Goal: Information Seeking & Learning: Check status

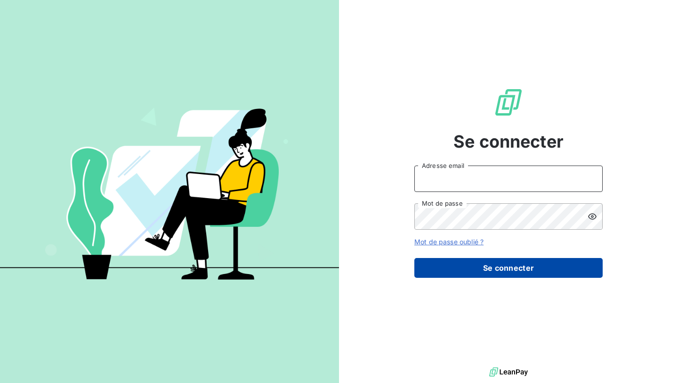
type input "nesrine@monga.io"
click at [477, 273] on button "Se connecter" at bounding box center [509, 268] width 188 height 20
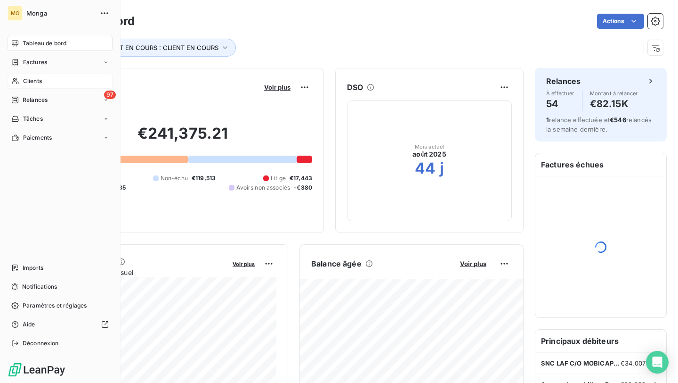
click at [25, 85] on span "Clients" at bounding box center [32, 81] width 19 height 8
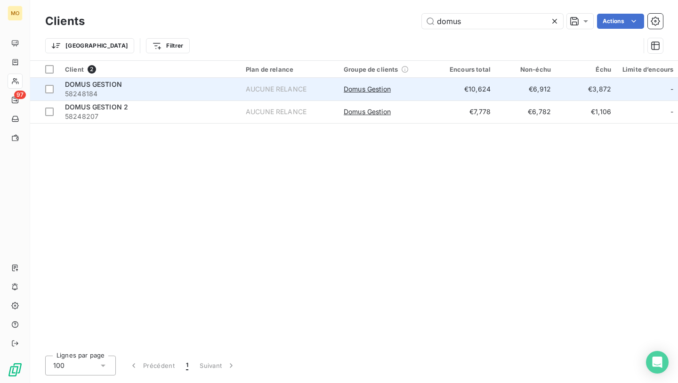
type input "domus"
click at [151, 83] on div "DOMUS GESTION" at bounding box center [150, 84] width 170 height 9
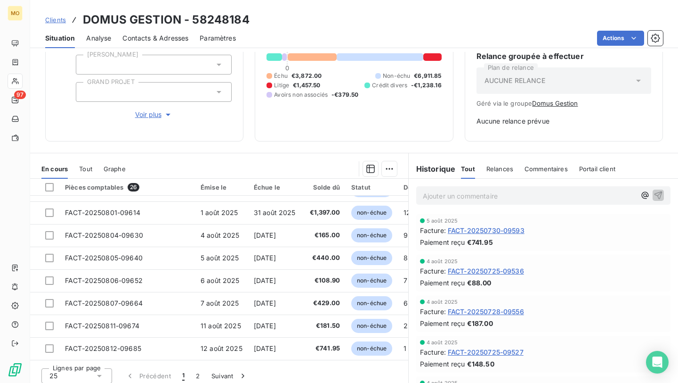
scroll to position [95, 0]
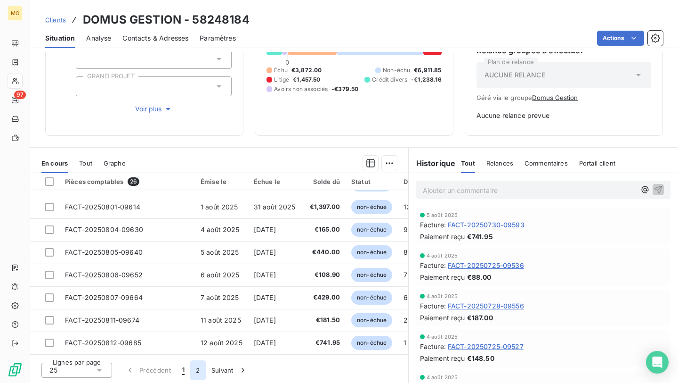
click at [196, 371] on button "2" at bounding box center [197, 370] width 15 height 20
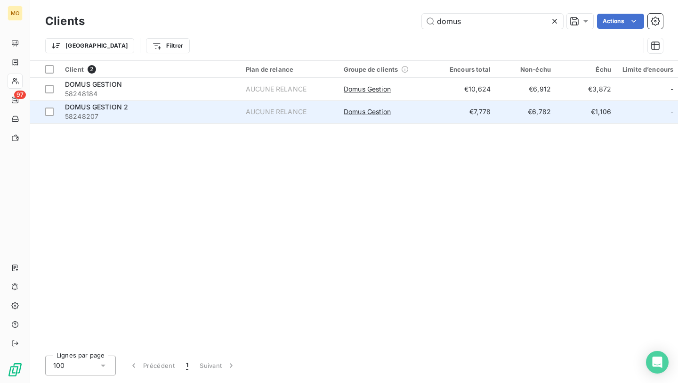
click at [198, 108] on div "DOMUS GESTION 2" at bounding box center [150, 106] width 170 height 9
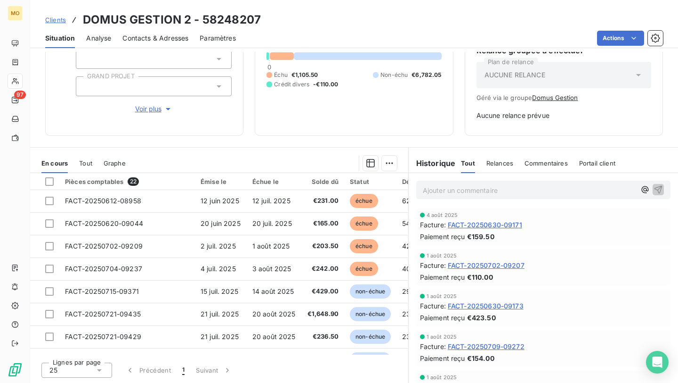
scroll to position [82, 0]
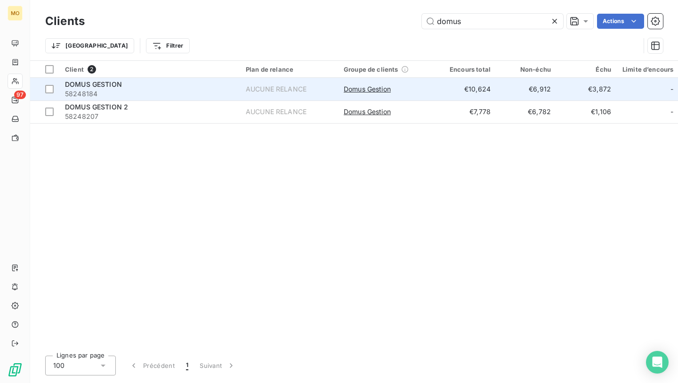
click at [151, 84] on div "DOMUS GESTION" at bounding box center [150, 84] width 170 height 9
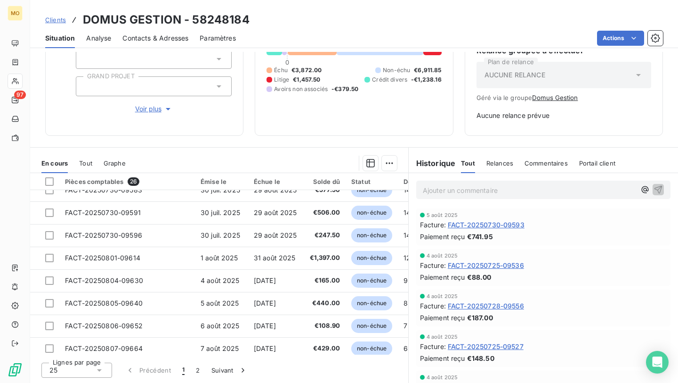
scroll to position [405, 0]
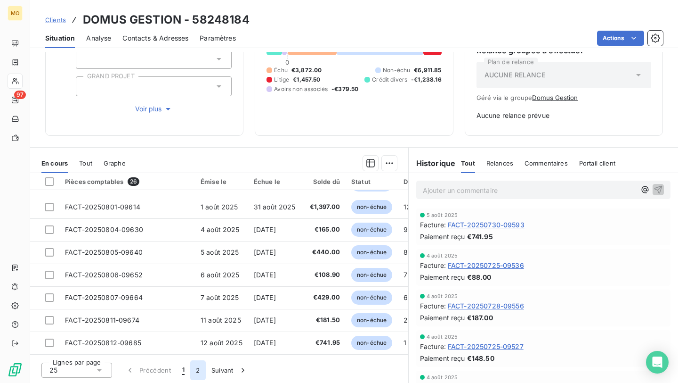
click at [196, 368] on button "2" at bounding box center [197, 370] width 15 height 20
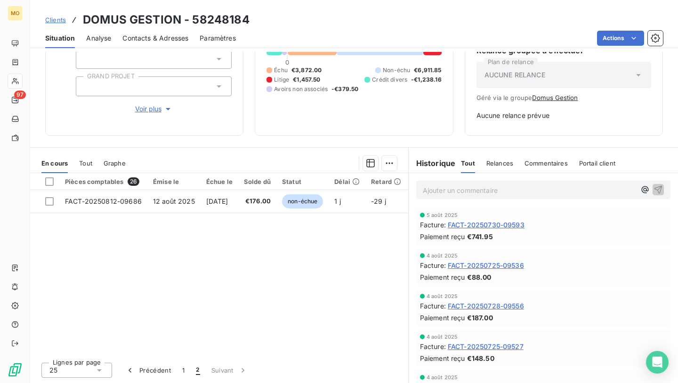
scroll to position [0, 0]
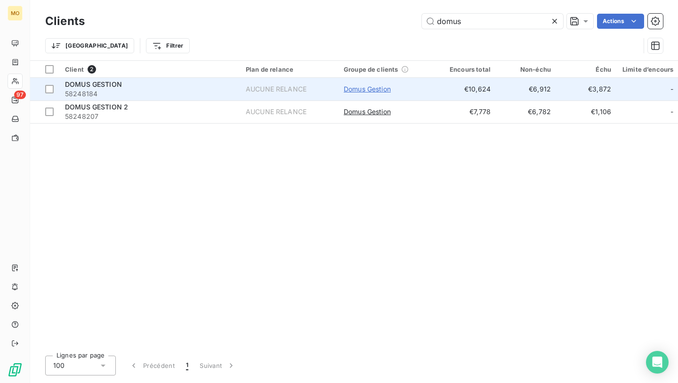
click at [386, 91] on span "Domus Gestion" at bounding box center [367, 88] width 47 height 9
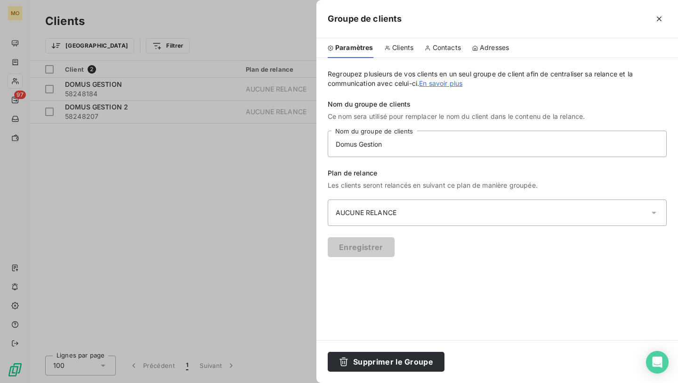
click at [260, 189] on div at bounding box center [339, 191] width 678 height 383
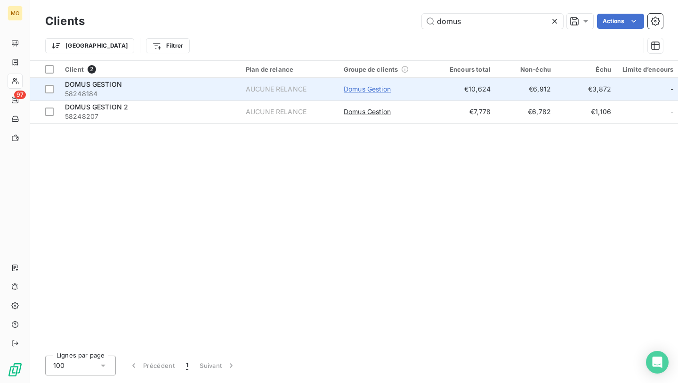
click at [366, 90] on span "Domus Gestion" at bounding box center [367, 88] width 47 height 9
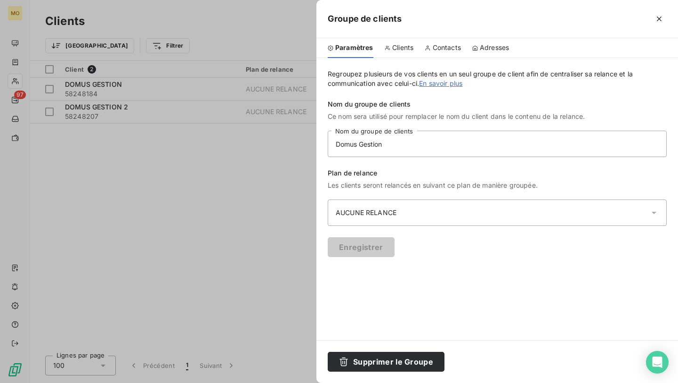
click at [296, 202] on div at bounding box center [339, 191] width 678 height 383
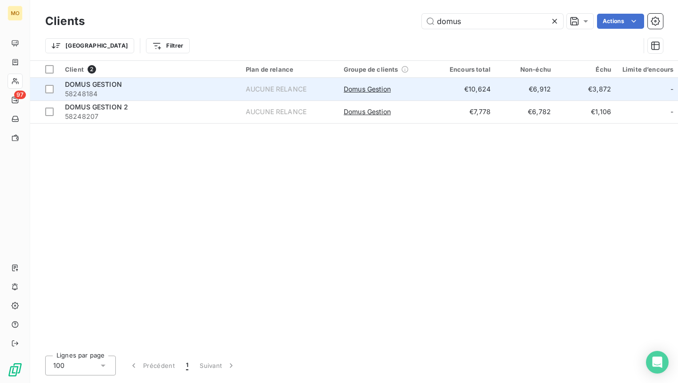
click at [212, 87] on div "DOMUS GESTION" at bounding box center [150, 84] width 170 height 9
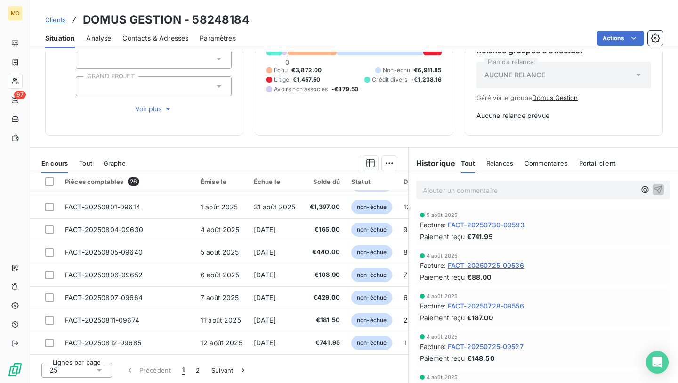
scroll to position [405, 0]
click at [197, 366] on button "2" at bounding box center [197, 370] width 15 height 20
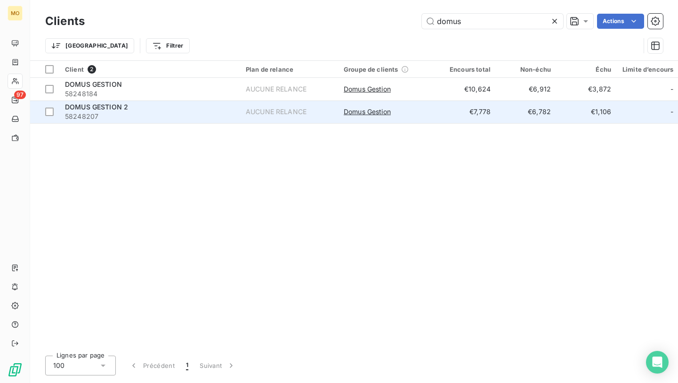
click at [208, 120] on span "58248207" at bounding box center [150, 116] width 170 height 9
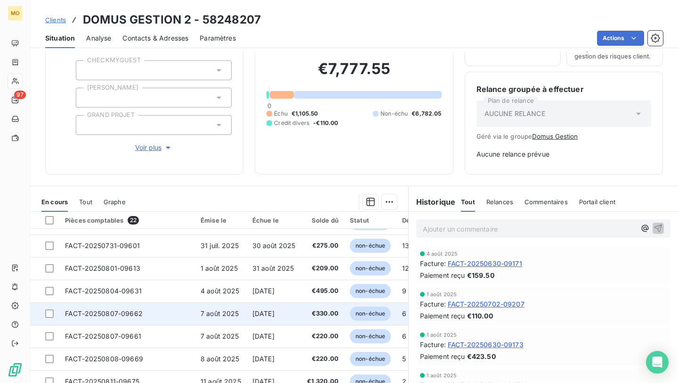
scroll to position [95, 0]
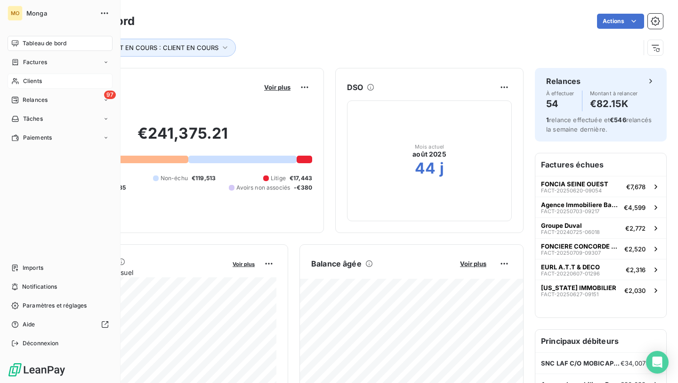
click at [46, 82] on div "Clients" at bounding box center [60, 81] width 105 height 15
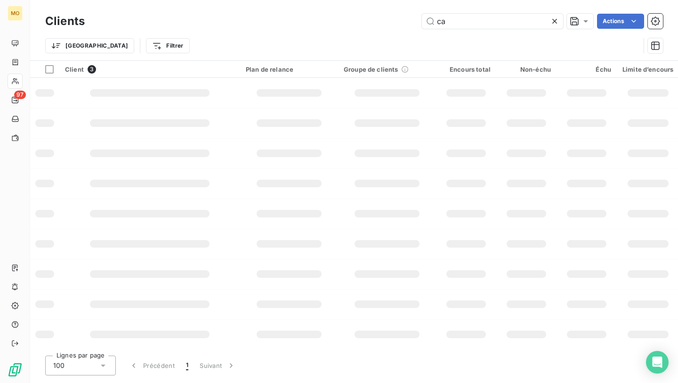
type input "c"
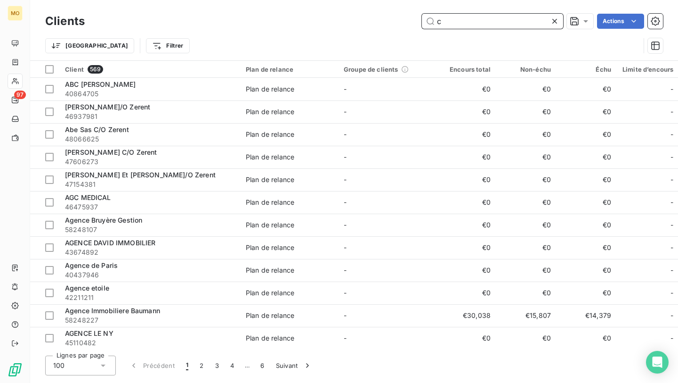
click at [469, 18] on input "c" at bounding box center [492, 21] width 141 height 15
paste input "Coraline RECHE"
type input "Coraline RECHE"
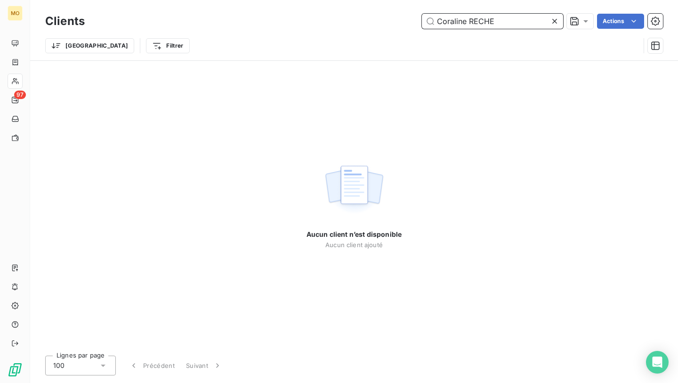
click at [469, 18] on input "Coraline RECHE" at bounding box center [492, 21] width 141 height 15
drag, startPoint x: 468, startPoint y: 19, endPoint x: 426, endPoint y: 23, distance: 42.6
click at [426, 23] on input "Coraline RECHE" at bounding box center [492, 21] width 141 height 15
click at [475, 11] on div "Clients RECHE Actions" at bounding box center [354, 21] width 618 height 20
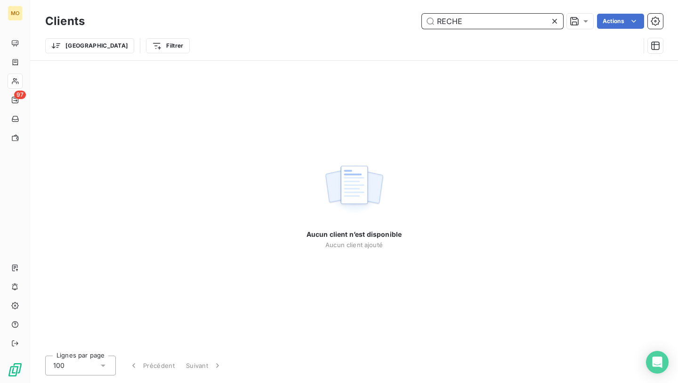
click at [475, 20] on input "RECHE" at bounding box center [492, 21] width 141 height 15
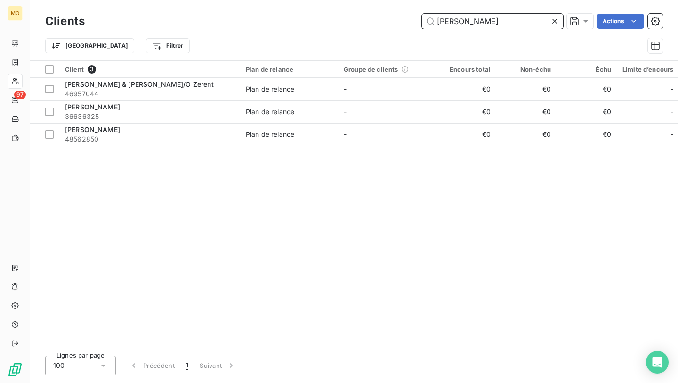
click at [456, 24] on input "[PERSON_NAME]" at bounding box center [492, 21] width 141 height 15
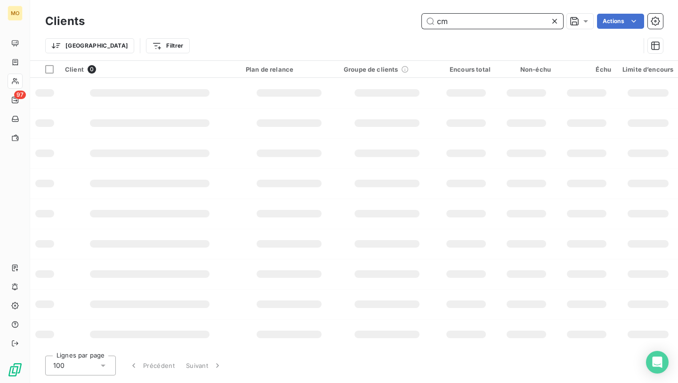
type input "c"
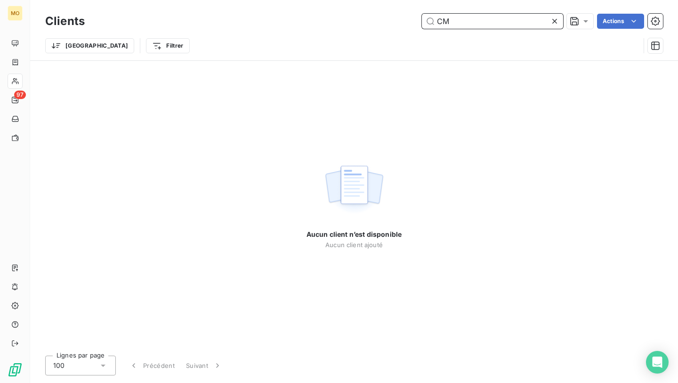
click at [515, 21] on input "CM" at bounding box center [492, 21] width 141 height 15
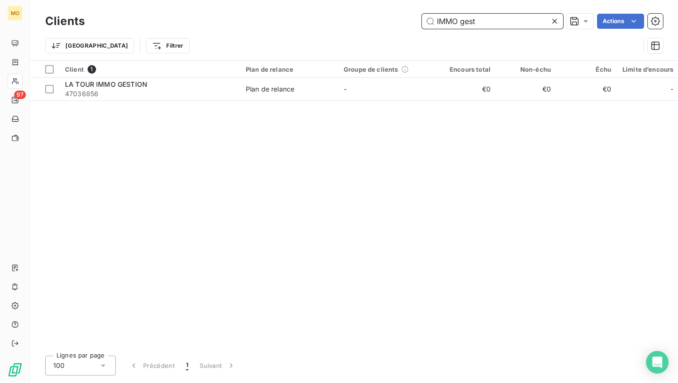
click at [476, 23] on input "IMMO gest" at bounding box center [492, 21] width 141 height 15
click at [471, 22] on input "IMMO gest" at bounding box center [492, 21] width 141 height 15
click at [457, 21] on input "IMMO GEST" at bounding box center [492, 21] width 141 height 15
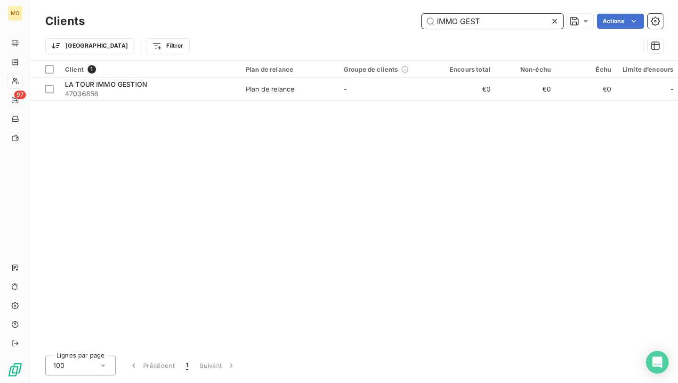
click at [457, 21] on input "IMMO GEST" at bounding box center [492, 21] width 141 height 15
paste input "[EMAIL_ADDRESS][DOMAIN_NAME]"
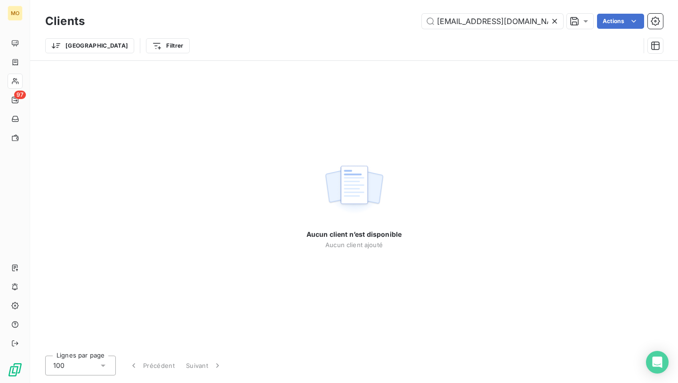
click at [508, 11] on div "Clients [EMAIL_ADDRESS][DOMAIN_NAME] Actions" at bounding box center [354, 21] width 618 height 20
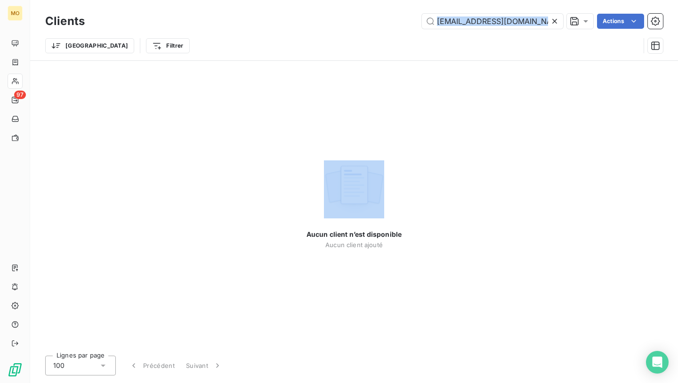
click at [508, 11] on div "Clients [EMAIL_ADDRESS][DOMAIN_NAME] Actions" at bounding box center [354, 21] width 618 height 20
click at [508, 15] on input "[EMAIL_ADDRESS][DOMAIN_NAME]" at bounding box center [492, 21] width 141 height 15
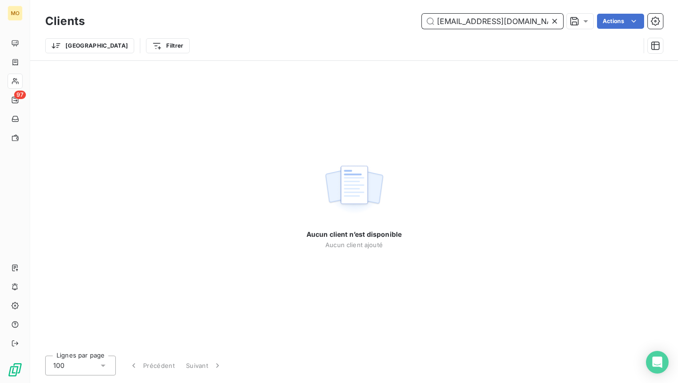
click at [508, 15] on input "[EMAIL_ADDRESS][DOMAIN_NAME]" at bounding box center [492, 21] width 141 height 15
drag, startPoint x: 473, startPoint y: 24, endPoint x: 538, endPoint y: 21, distance: 65.1
click at [538, 21] on input "[EMAIL_ADDRESS][DOMAIN_NAME]" at bounding box center [492, 21] width 141 height 15
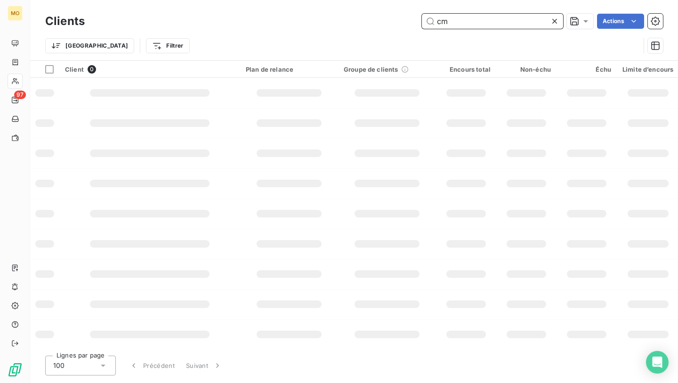
type input "c"
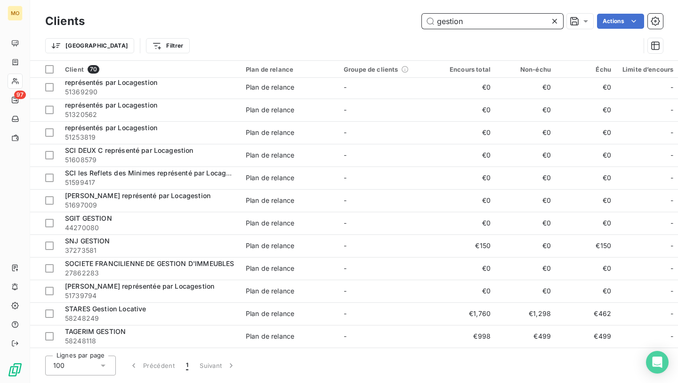
scroll to position [1317, 0]
click at [506, 24] on input "gestion" at bounding box center [492, 21] width 141 height 15
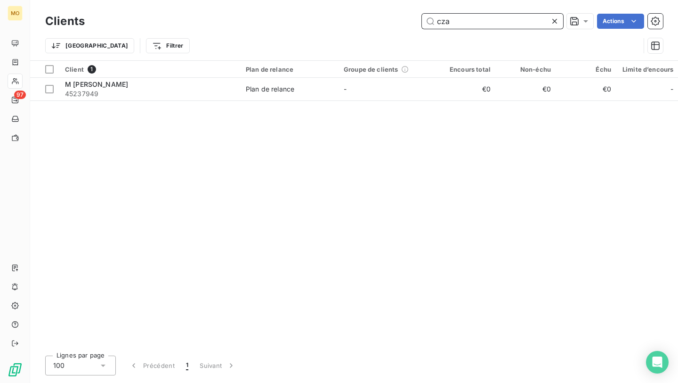
scroll to position [0, 0]
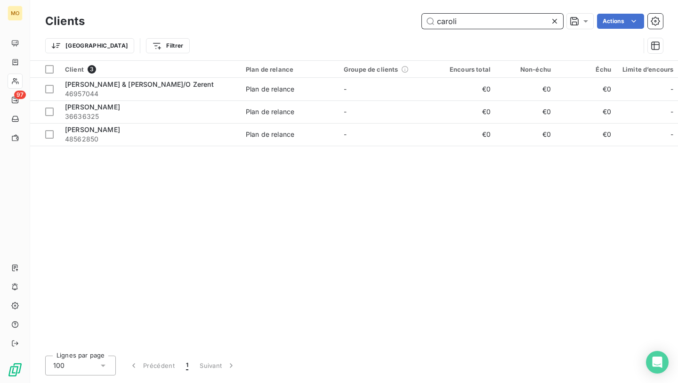
click at [459, 25] on input "caroli" at bounding box center [492, 21] width 141 height 15
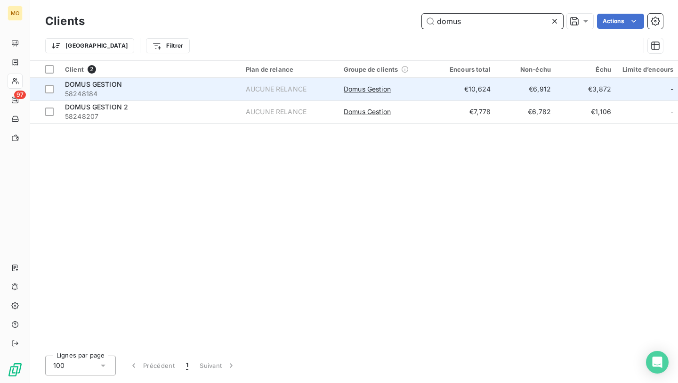
type input "domus"
click at [169, 90] on span "58248184" at bounding box center [150, 93] width 170 height 9
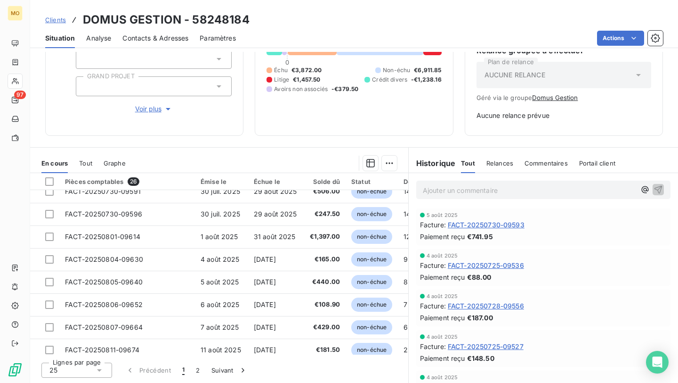
scroll to position [405, 0]
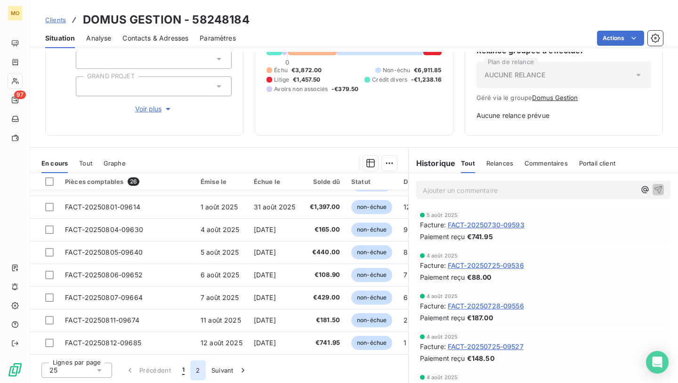
click at [196, 368] on button "2" at bounding box center [197, 370] width 15 height 20
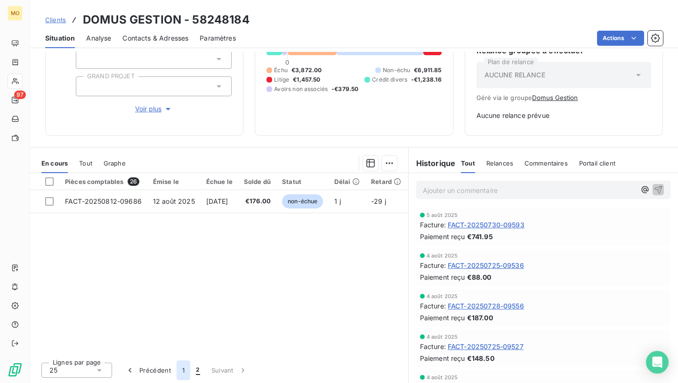
click at [182, 371] on button "1" at bounding box center [184, 370] width 14 height 20
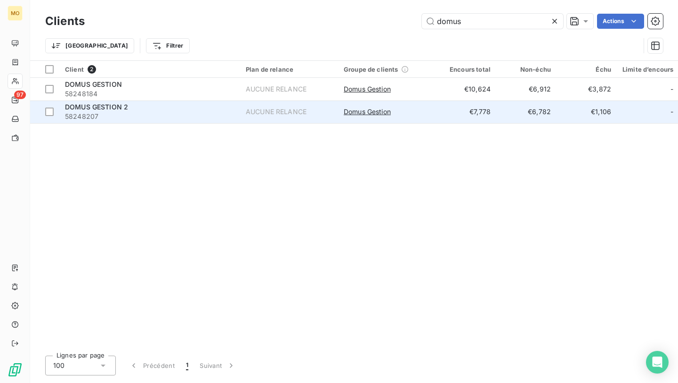
click at [123, 115] on span "58248207" at bounding box center [150, 116] width 170 height 9
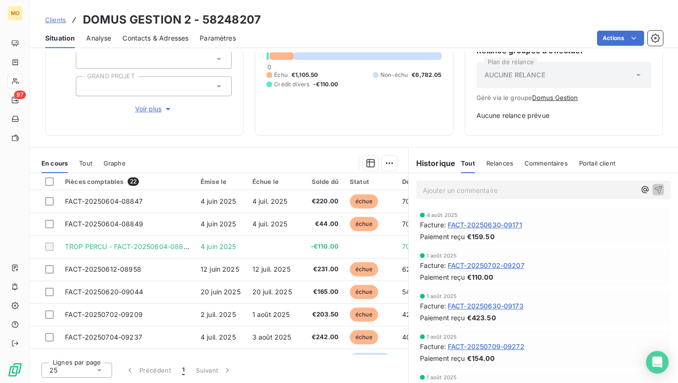
scroll to position [11, 0]
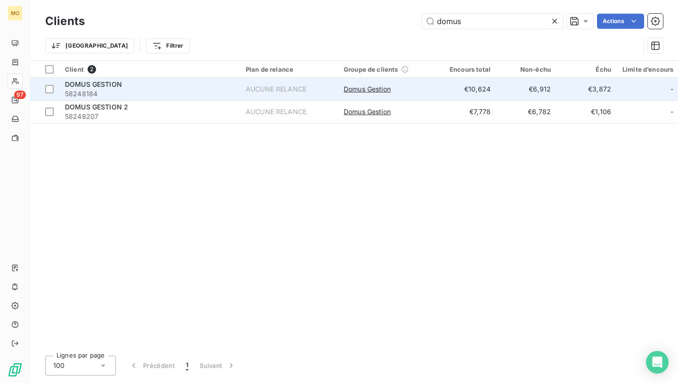
click at [154, 83] on div "DOMUS GESTION" at bounding box center [150, 84] width 170 height 9
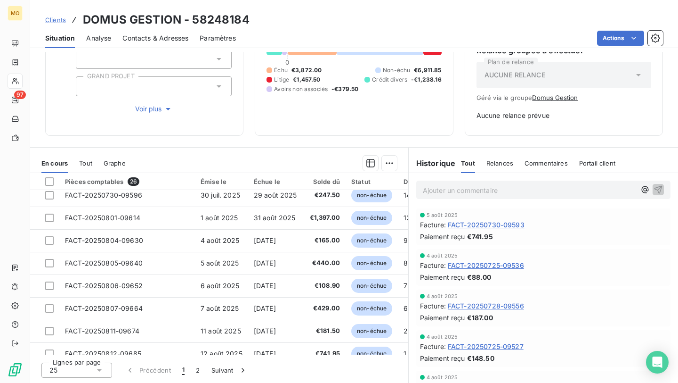
scroll to position [405, 0]
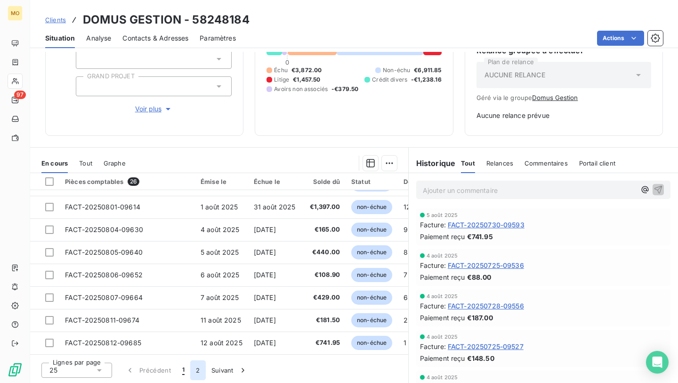
click at [203, 372] on button "2" at bounding box center [197, 370] width 15 height 20
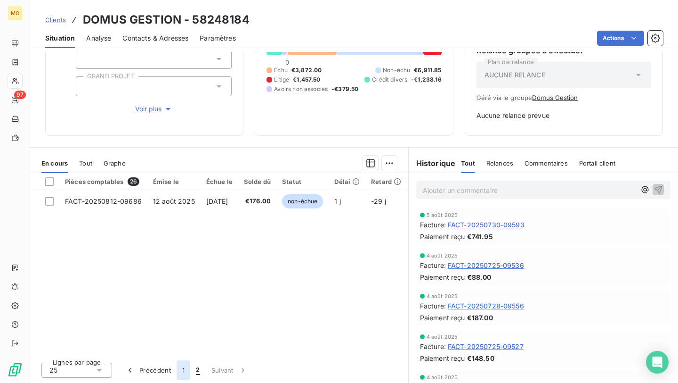
click at [188, 376] on button "1" at bounding box center [184, 370] width 14 height 20
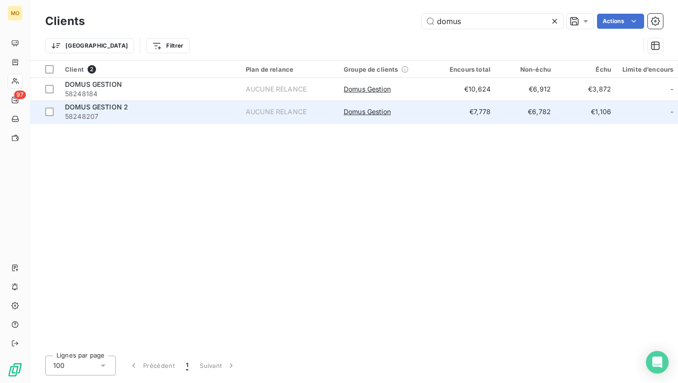
click at [139, 106] on div "DOMUS GESTION 2" at bounding box center [150, 106] width 170 height 9
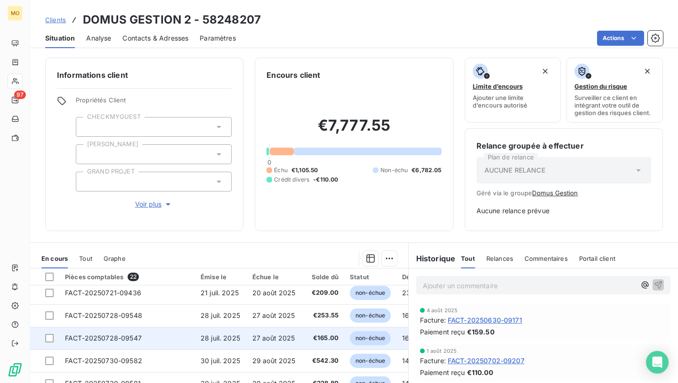
scroll to position [233, 0]
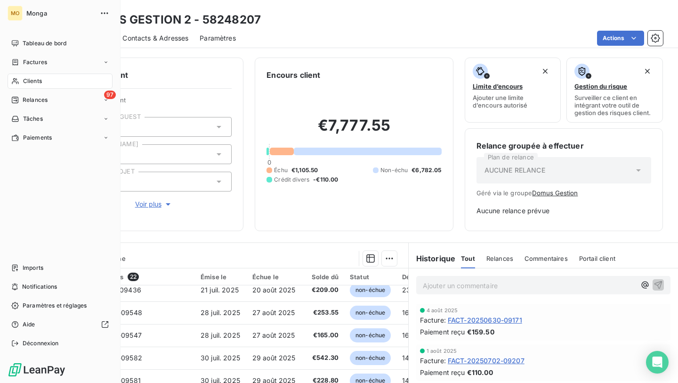
click at [20, 79] on div "Clients" at bounding box center [60, 81] width 105 height 15
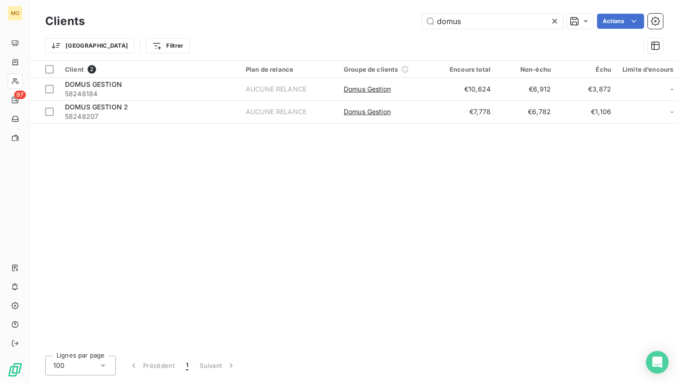
type input "novale"
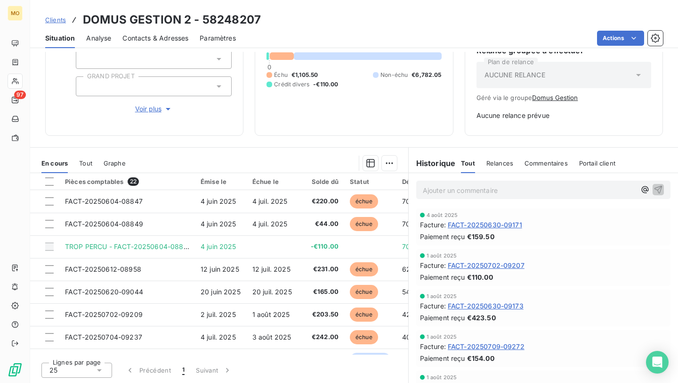
scroll to position [337, 0]
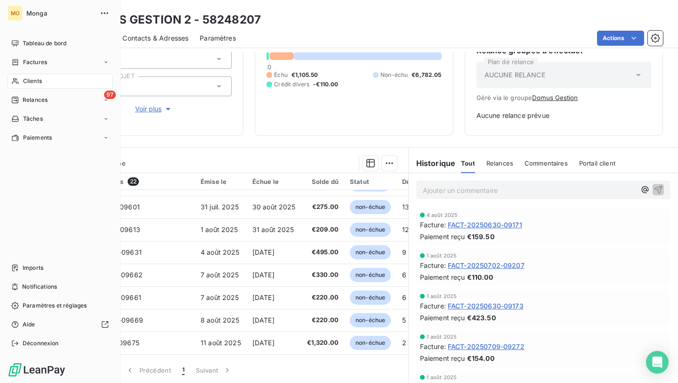
click at [17, 78] on icon at bounding box center [15, 81] width 8 height 8
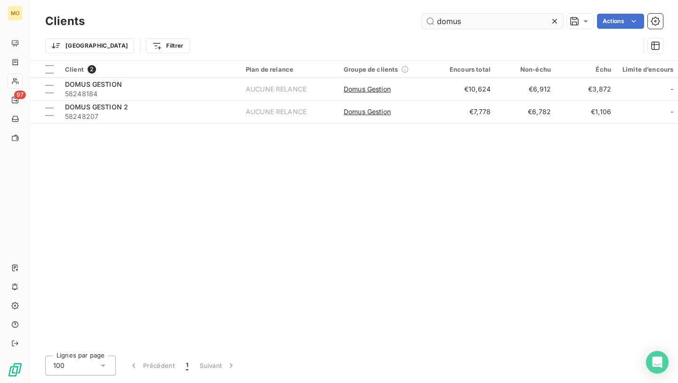
click at [482, 22] on input "domus" at bounding box center [492, 21] width 141 height 15
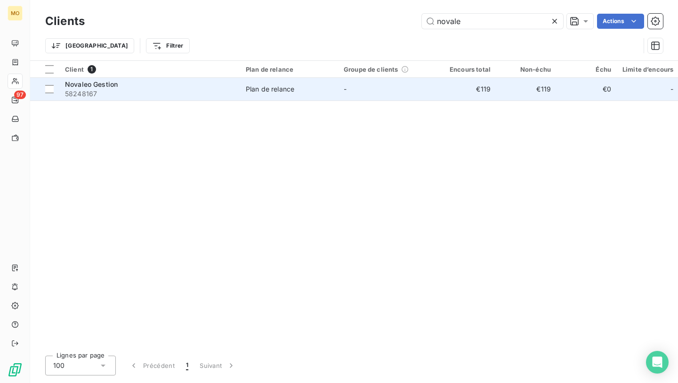
type input "novale"
click at [218, 89] on span "58248167" at bounding box center [150, 93] width 170 height 9
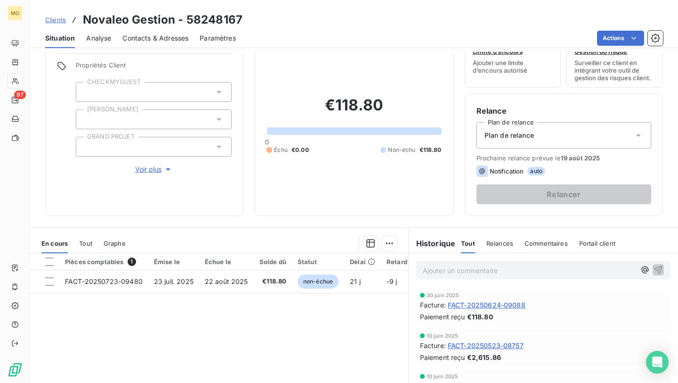
scroll to position [71, 0]
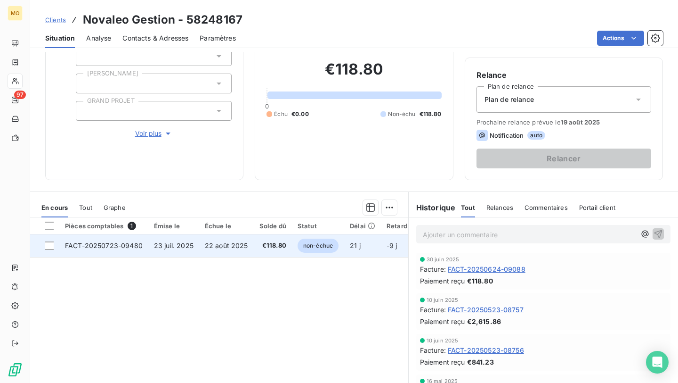
click at [188, 247] on span "23 juil. 2025" at bounding box center [174, 245] width 40 height 8
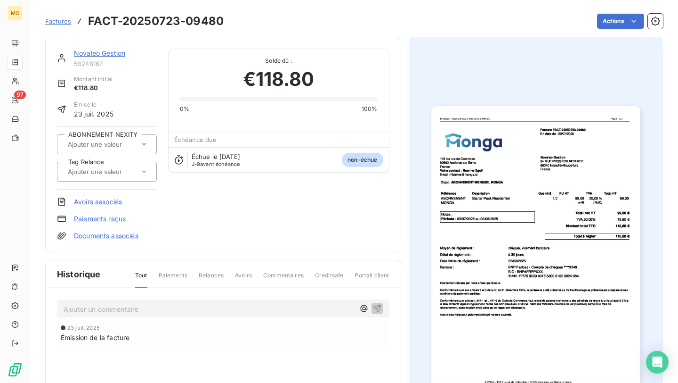
click at [448, 252] on img "button" at bounding box center [536, 253] width 209 height 295
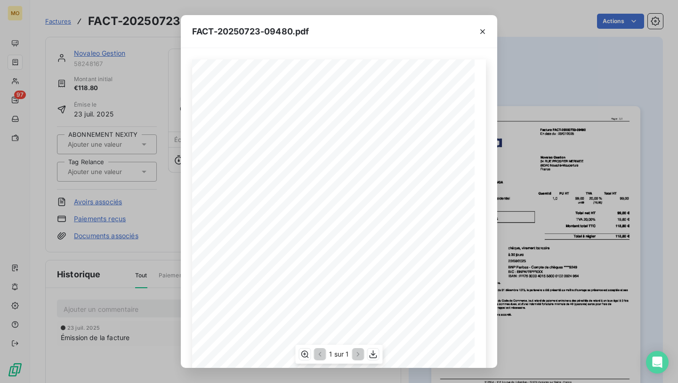
click at [393, 92] on span "Facture FACT-20250723-09480" at bounding box center [376, 91] width 62 height 4
click at [388, 92] on span "Facture FACT-20250723-09480" at bounding box center [376, 91] width 62 height 4
click at [393, 92] on span "Facture FACT-20250723-09480" at bounding box center [376, 91] width 62 height 4
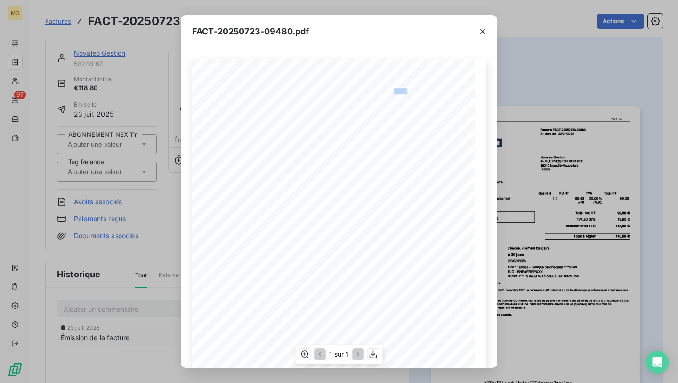
click at [393, 92] on span "Facture FACT-20250723-09480" at bounding box center [376, 91] width 62 height 4
click at [402, 93] on span "Facture FACT-20250723-09480" at bounding box center [376, 91] width 62 height 4
drag, startPoint x: 402, startPoint y: 93, endPoint x: 391, endPoint y: 93, distance: 10.8
click at [391, 93] on span "Facture FACT-20250723-09480" at bounding box center [376, 91] width 62 height 4
copy span "-09480"
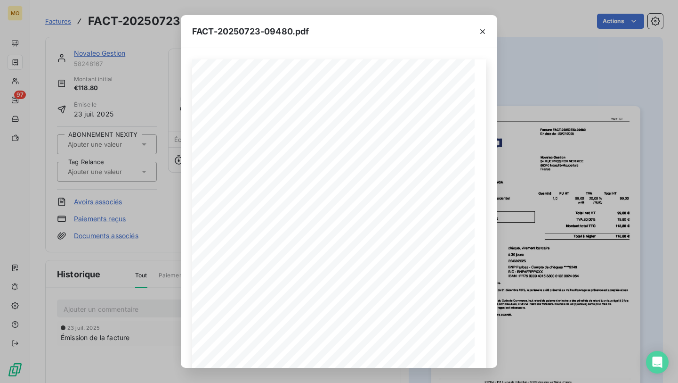
click at [126, 115] on div "FACT-20250723-09480.pdf 119 bis rue de Colombes 92600 Asnieres sur Seine France…" at bounding box center [339, 191] width 678 height 383
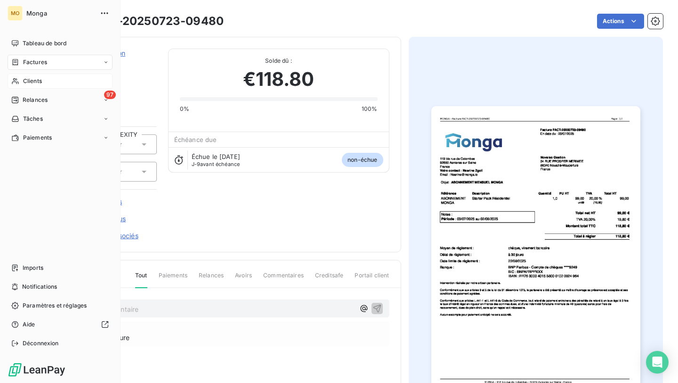
click at [29, 80] on span "Clients" at bounding box center [32, 81] width 19 height 8
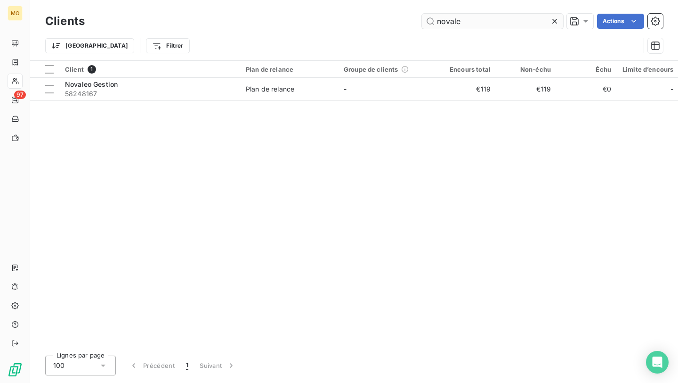
click at [476, 18] on input "novale" at bounding box center [492, 21] width 141 height 15
type input "junot"
drag, startPoint x: 0, startPoint y: 0, endPoint x: 495, endPoint y: 20, distance: 495.6
click at [495, 20] on input "novale" at bounding box center [492, 21] width 141 height 15
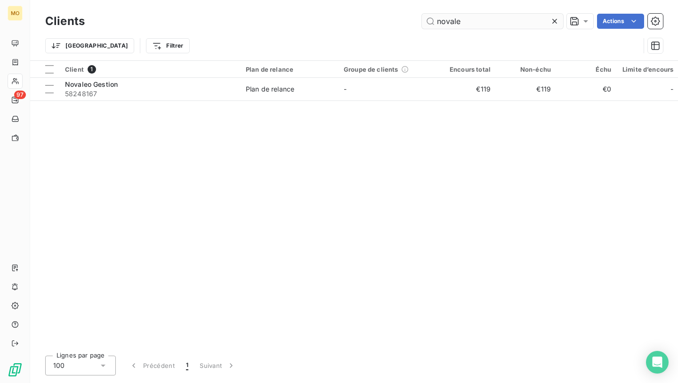
click at [495, 20] on input "novale" at bounding box center [492, 21] width 141 height 15
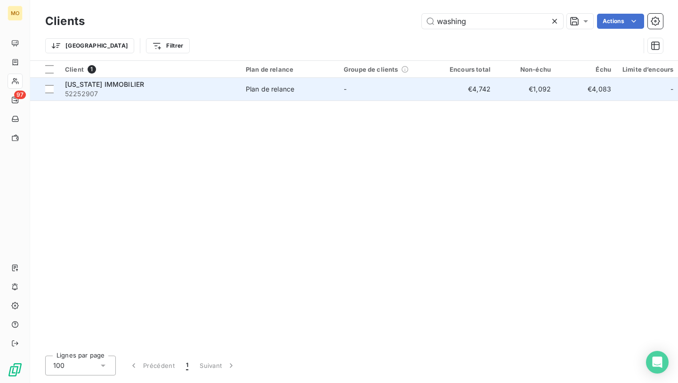
type input "washing"
click at [343, 95] on td "-" at bounding box center [387, 89] width 98 height 23
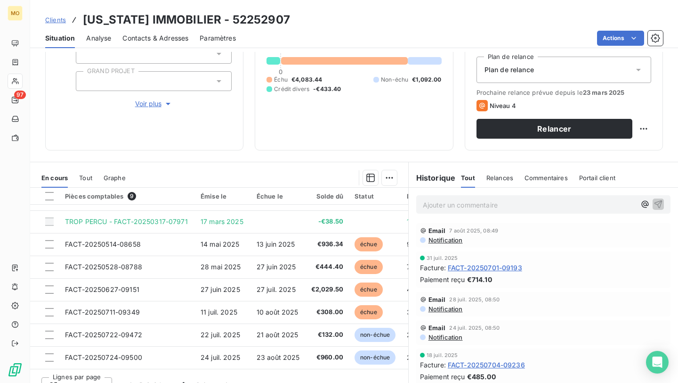
scroll to position [43, 0]
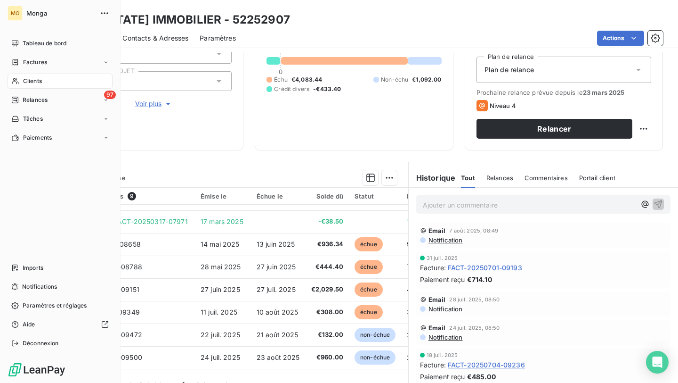
click at [30, 88] on div "Clients" at bounding box center [60, 81] width 105 height 15
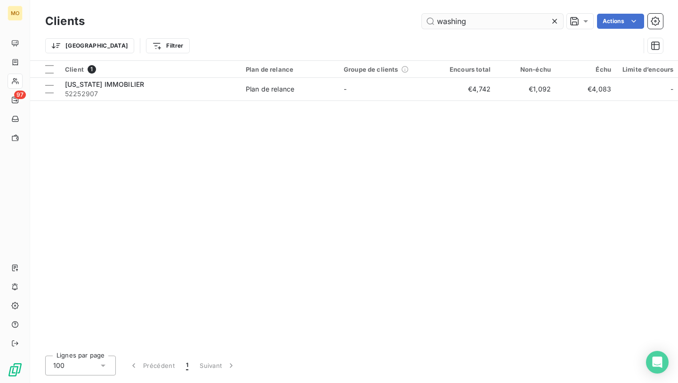
click at [499, 19] on input "washing" at bounding box center [492, 21] width 141 height 15
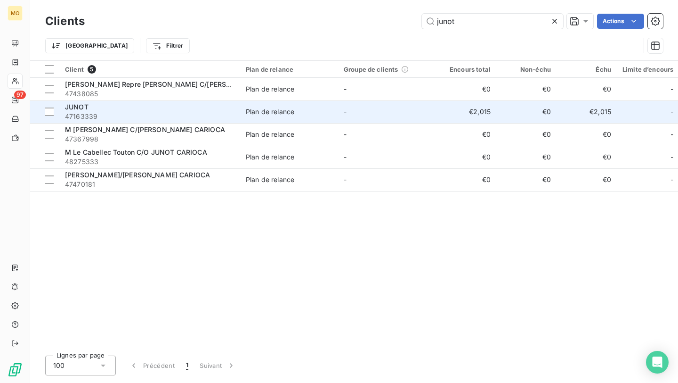
type input "junot"
click at [166, 119] on span "47163339" at bounding box center [150, 116] width 170 height 9
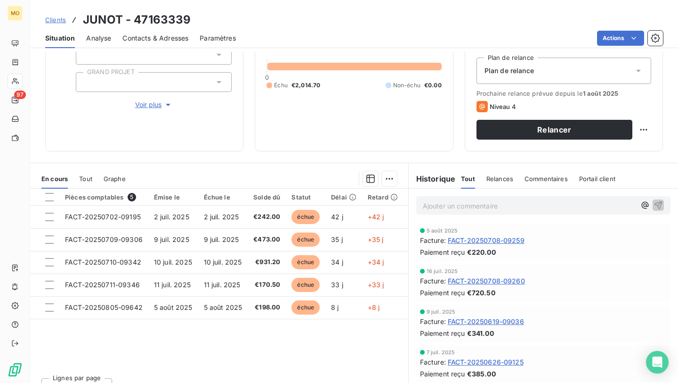
scroll to position [104, 0]
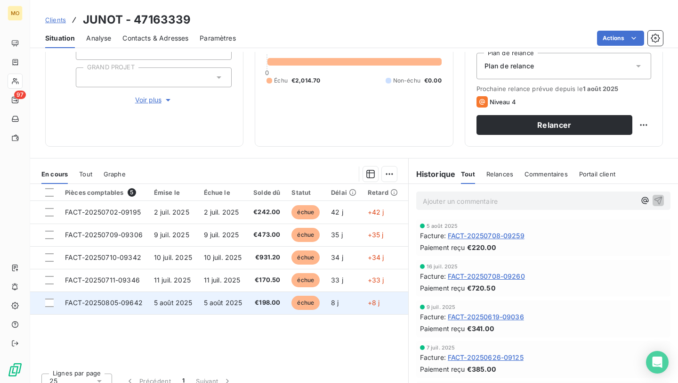
click at [159, 301] on span "5 août 2025" at bounding box center [173, 302] width 39 height 8
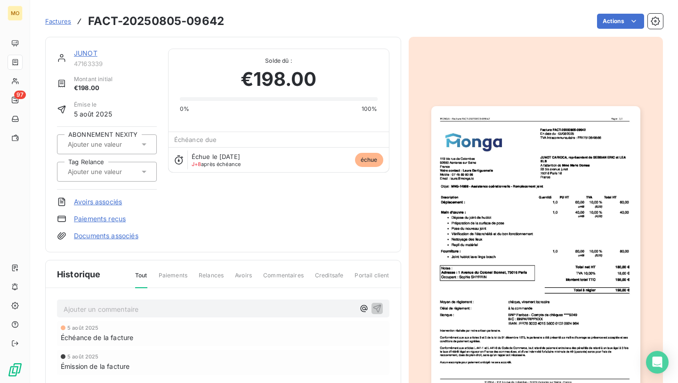
click at [91, 61] on span "47163339" at bounding box center [115, 64] width 83 height 8
click at [91, 56] on link "JUNOT" at bounding box center [86, 53] width 24 height 8
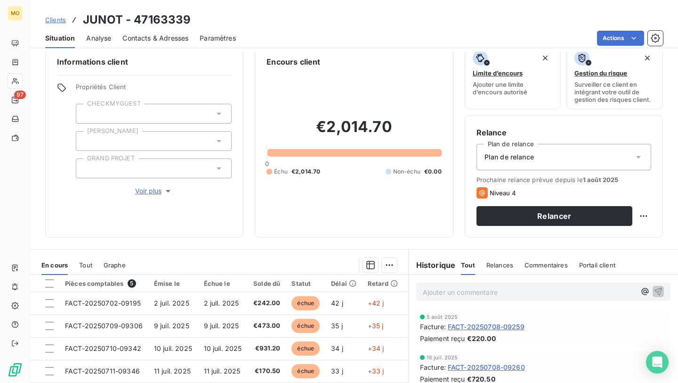
scroll to position [42, 0]
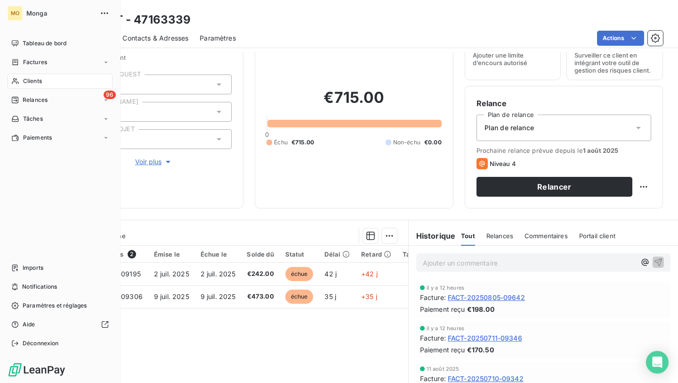
click at [38, 78] on span "Clients" at bounding box center [32, 81] width 19 height 8
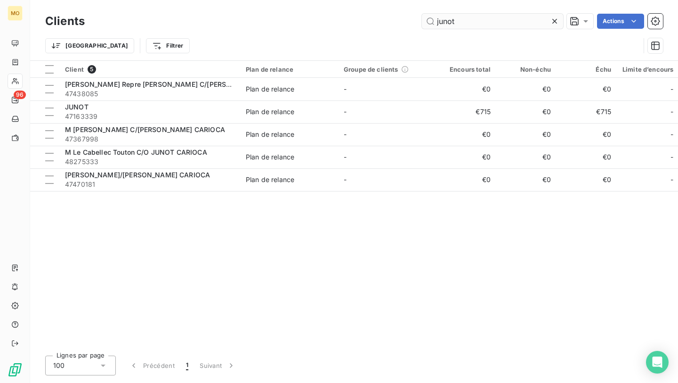
click at [476, 25] on input "junot" at bounding box center [492, 21] width 141 height 15
click at [476, 26] on input "junot" at bounding box center [492, 21] width 141 height 15
type input "a"
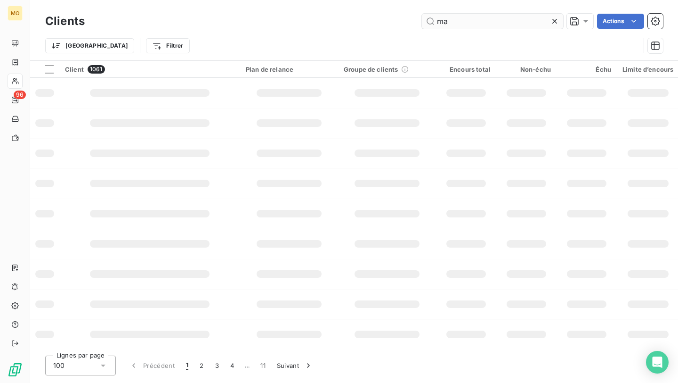
type input "ma"
type input "g"
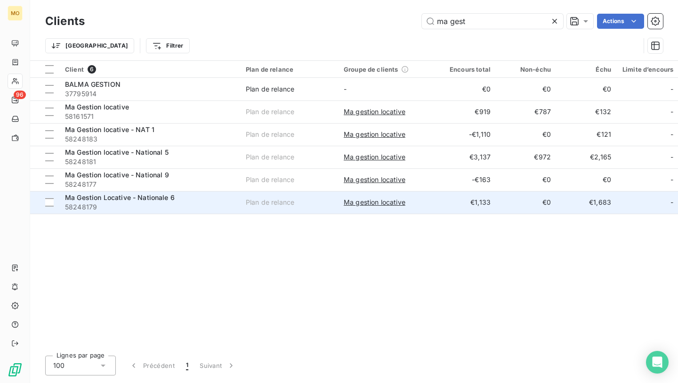
type input "ma gest"
click at [117, 197] on span "Ma Gestion Locative - Nationale 6" at bounding box center [120, 197] width 110 height 8
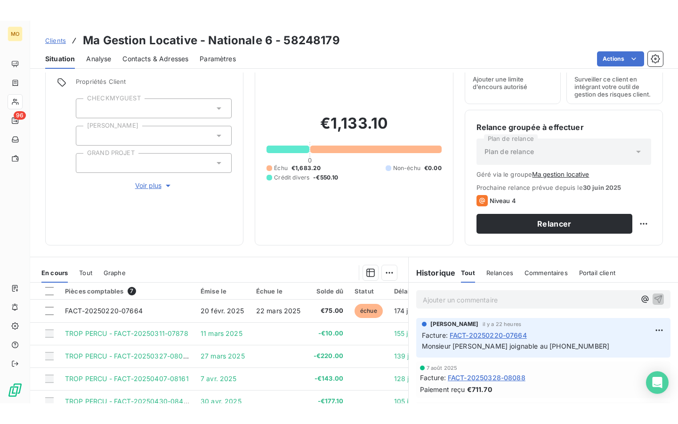
scroll to position [98, 0]
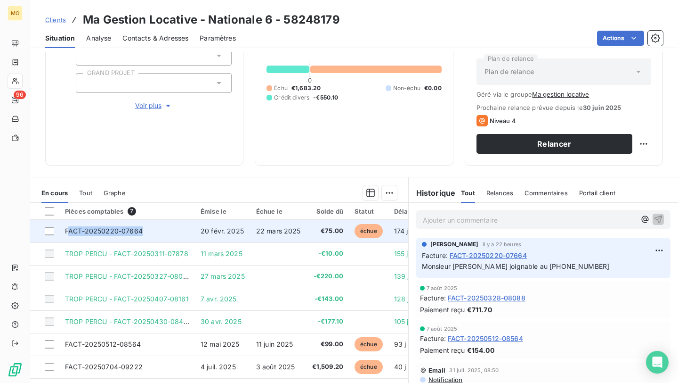
copy span "ACT-20250220-07664"
copy span "FACT-20250220-07664"
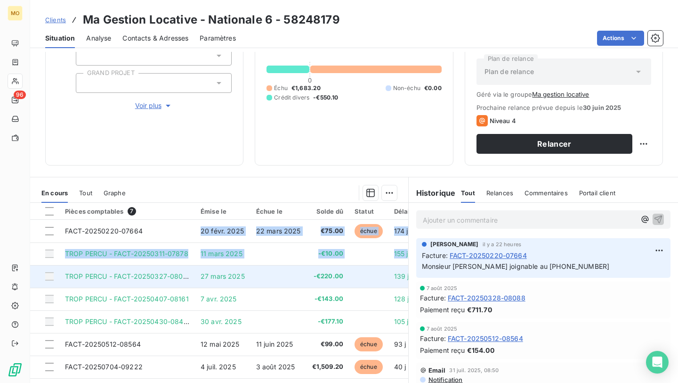
drag, startPoint x: 141, startPoint y: 232, endPoint x: 167, endPoint y: 281, distance: 55.2
click at [163, 286] on tbody "FACT-20250220-07664 20 févr. 2025 22 mars 2025 €75.00 échue 174 j +144 j TROP P…" at bounding box center [278, 299] width 496 height 158
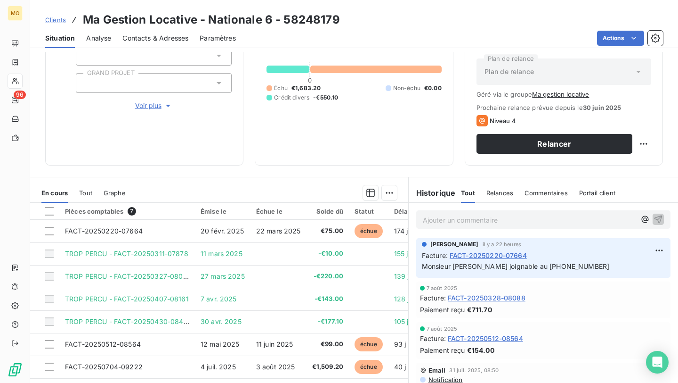
click at [269, 173] on div "Informations client Propriétés Client CHECKMYGUEST Duval GRAND PROJET Voir plus…" at bounding box center [354, 217] width 648 height 331
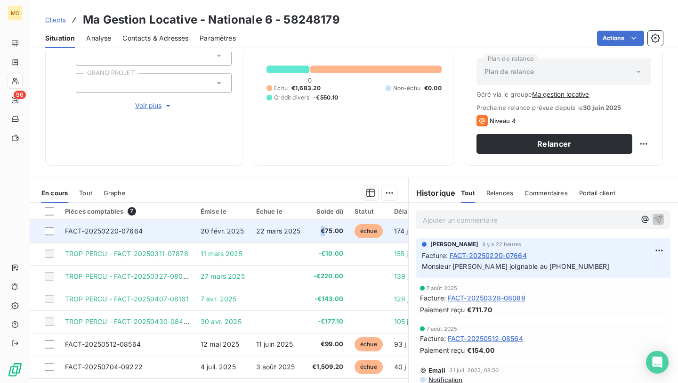
copy span "€"
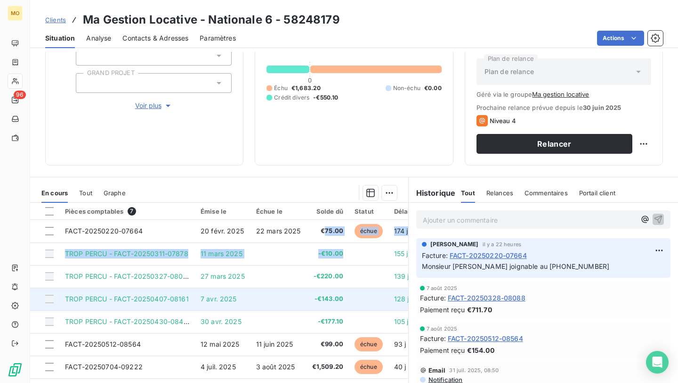
drag, startPoint x: 326, startPoint y: 235, endPoint x: 322, endPoint y: 302, distance: 67.5
click at [322, 302] on tbody "FACT-20250220-07664 20 févr. 2025 22 mars 2025 €75.00 échue 174 j +144 j TROP P…" at bounding box center [278, 299] width 496 height 158
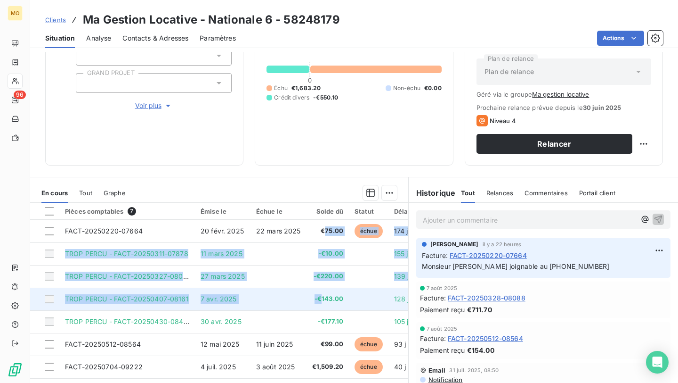
scroll to position [128, 0]
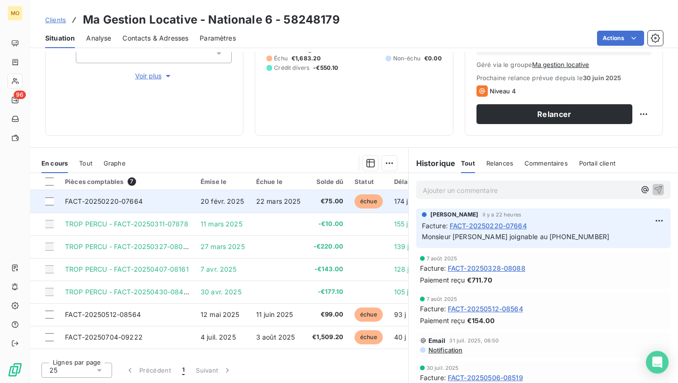
click at [295, 195] on td "22 mars 2025" at bounding box center [279, 201] width 56 height 23
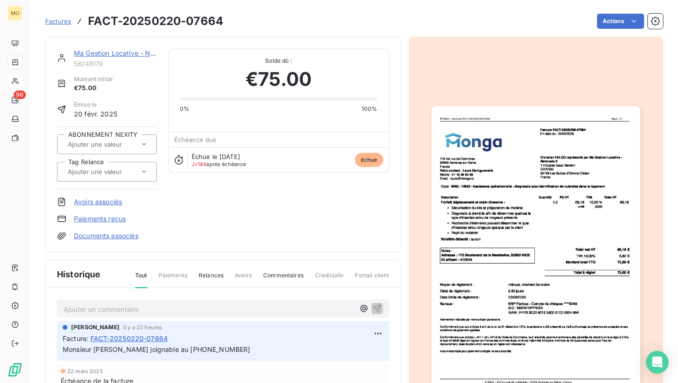
click at [519, 177] on img "button" at bounding box center [536, 253] width 209 height 295
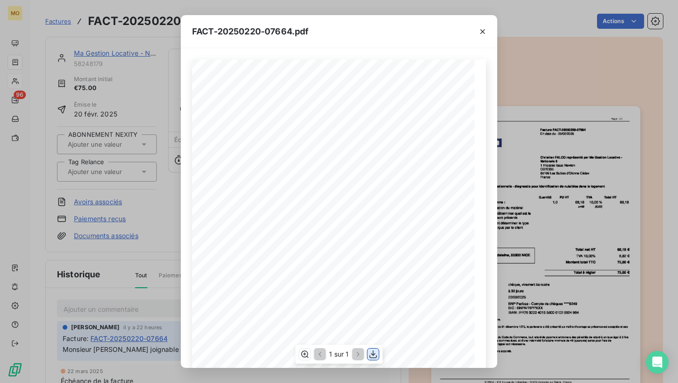
click at [371, 351] on icon "button" at bounding box center [373, 353] width 9 height 9
